Goal: Information Seeking & Learning: Learn about a topic

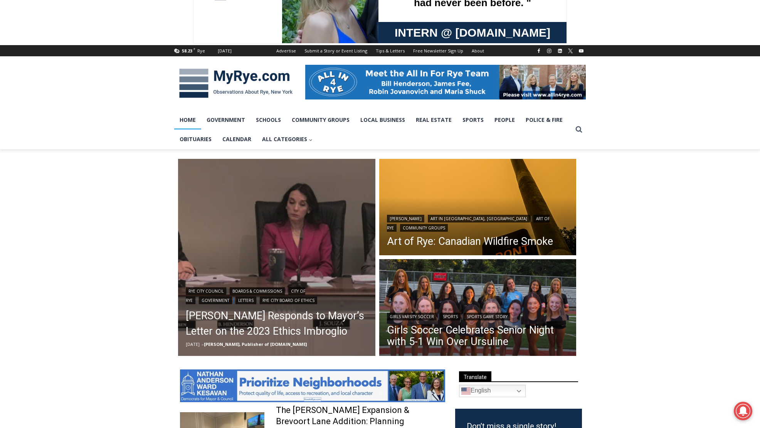
scroll to position [57, 0]
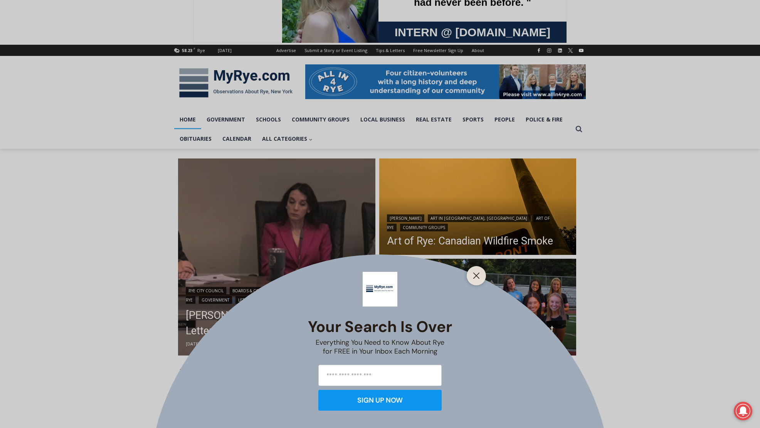
click at [226, 329] on div "Your Search is Over Everything You Need to Know About Rye for FREE in Your Inbo…" at bounding box center [380, 214] width 760 height 428
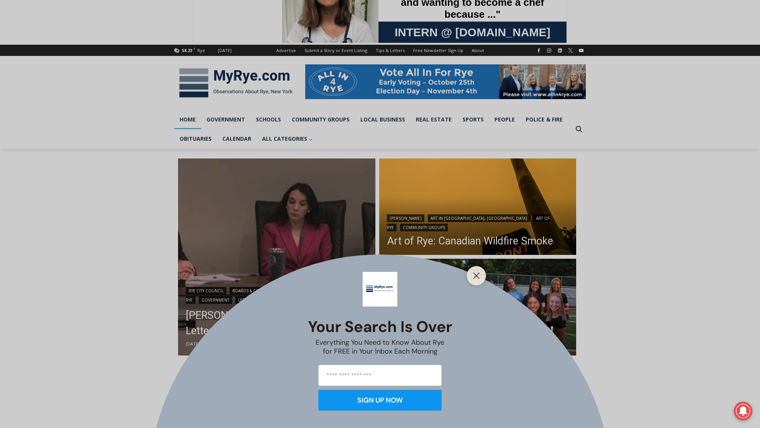
click at [483, 277] on div at bounding box center [475, 275] width 19 height 19
click at [478, 275] on icon "Close" at bounding box center [476, 275] width 7 height 7
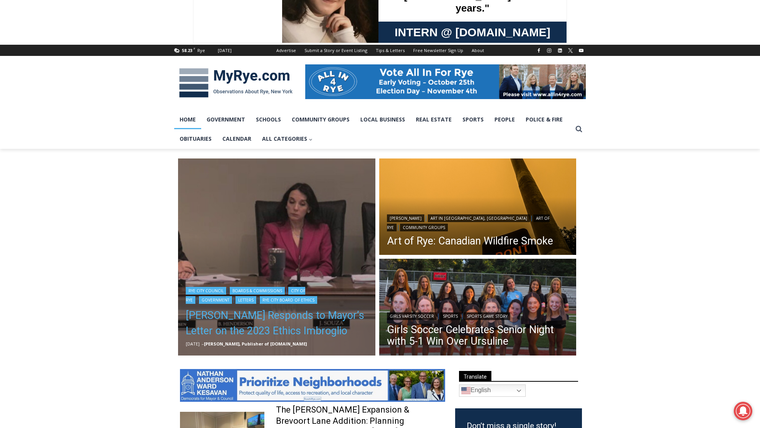
click at [245, 320] on link "Henderson Responds to Mayor’s Letter on the 2023 Ethics Imbroglio" at bounding box center [277, 322] width 182 height 31
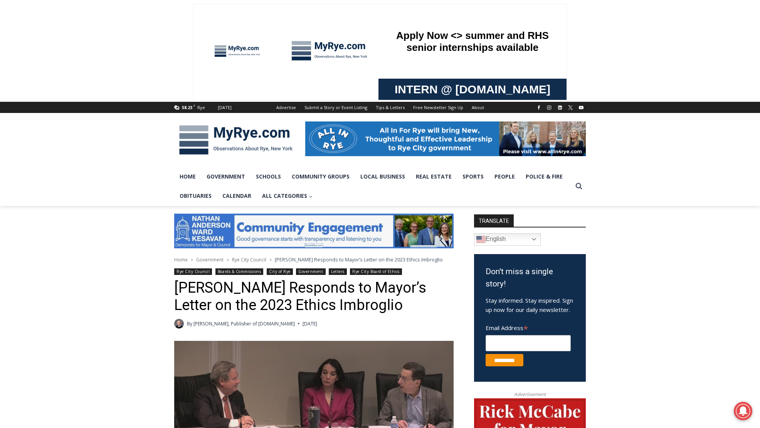
click at [249, 129] on img at bounding box center [235, 140] width 123 height 40
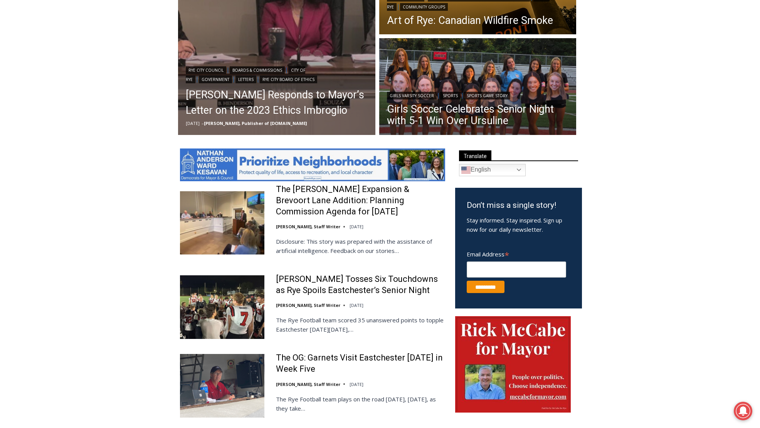
scroll to position [286, 0]
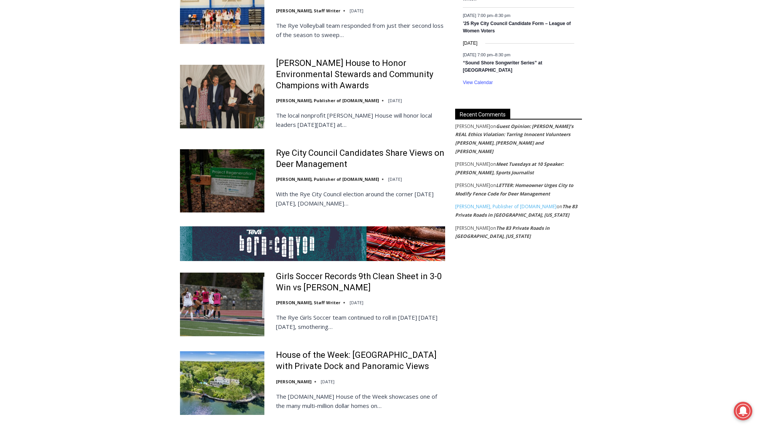
scroll to position [1324, 0]
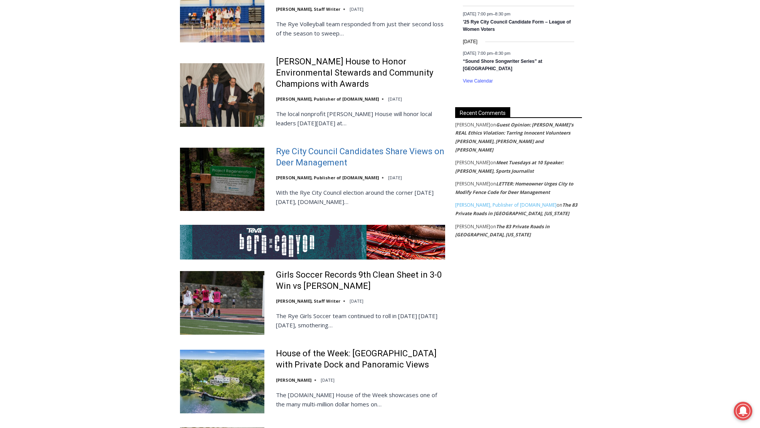
click at [309, 146] on link "Rye City Council Candidates Share Views on Deer Management" at bounding box center [360, 157] width 169 height 22
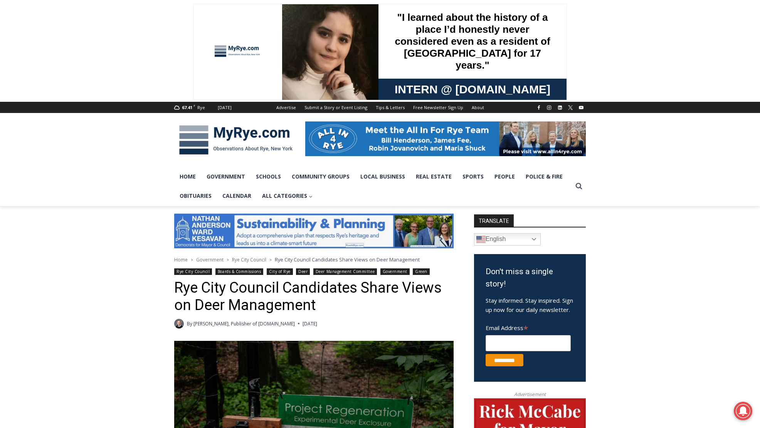
click at [242, 132] on img at bounding box center [235, 140] width 123 height 40
